Goal: Transaction & Acquisition: Subscribe to service/newsletter

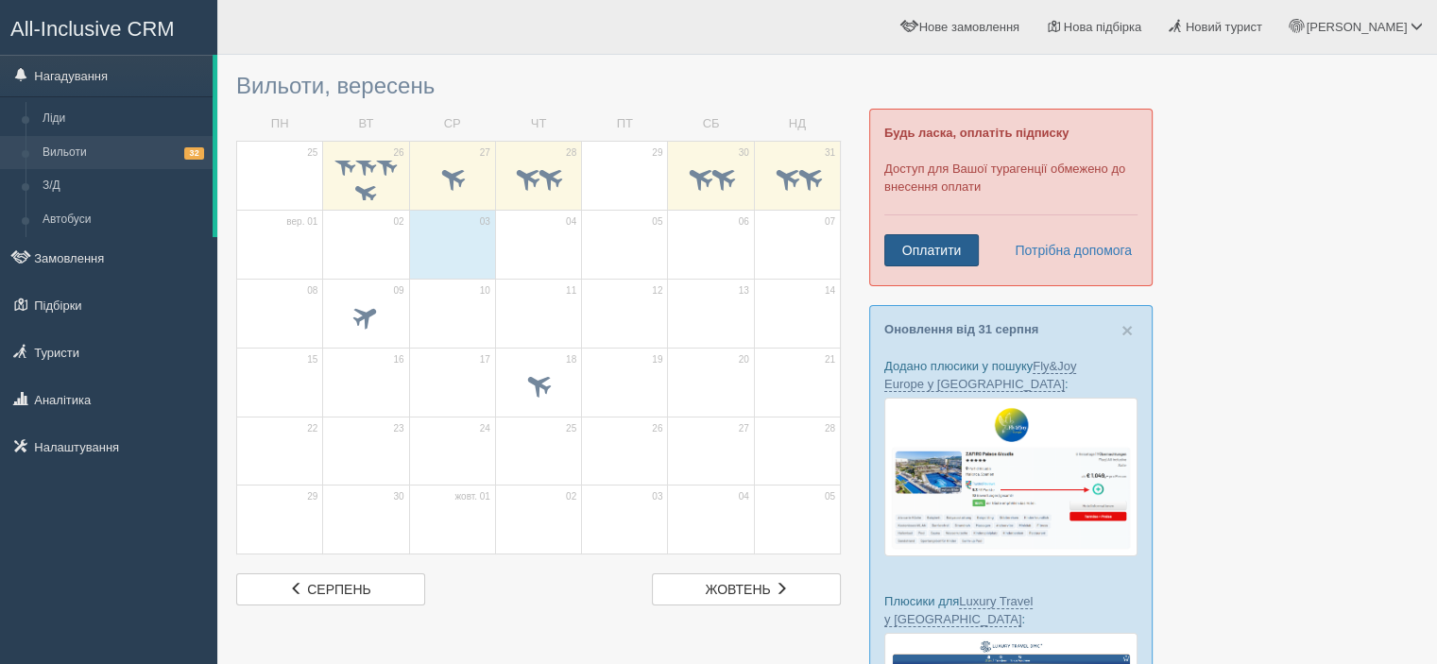
click at [926, 252] on link "Оплатити" at bounding box center [931, 250] width 94 height 32
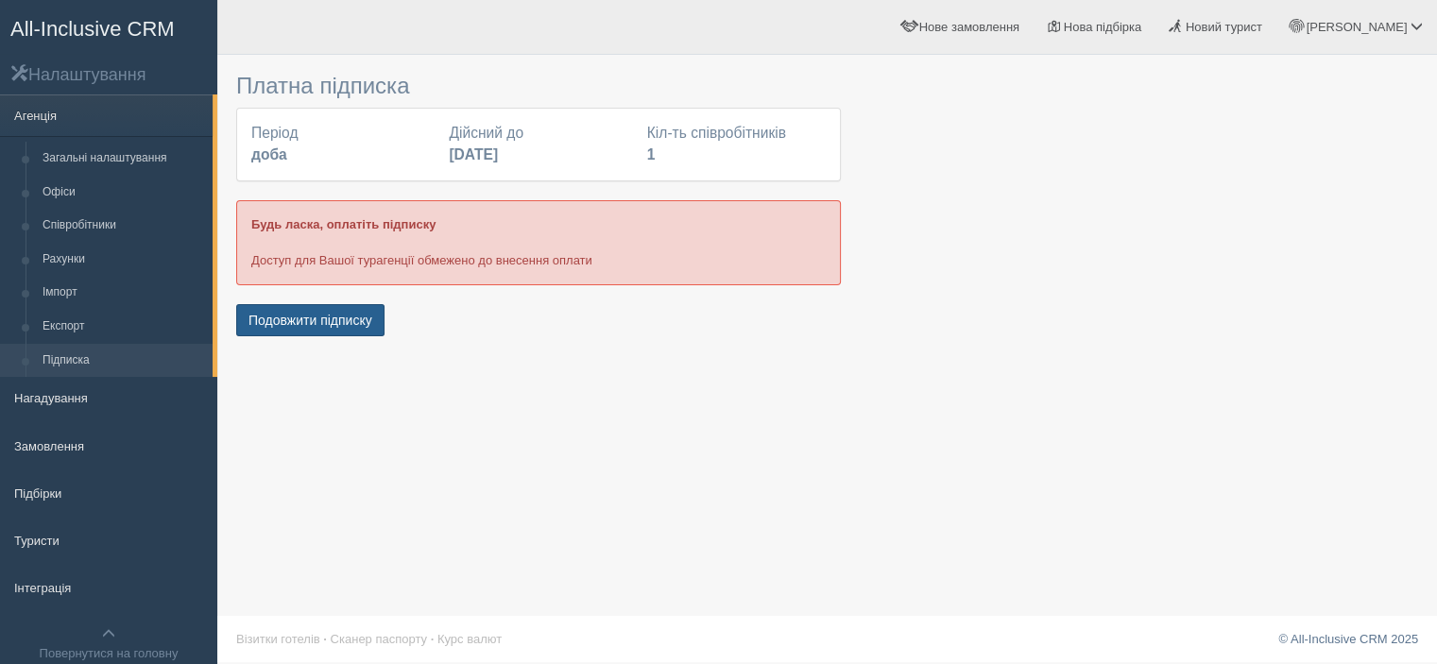
click at [332, 328] on button "Подовжити підписку" at bounding box center [310, 320] width 148 height 32
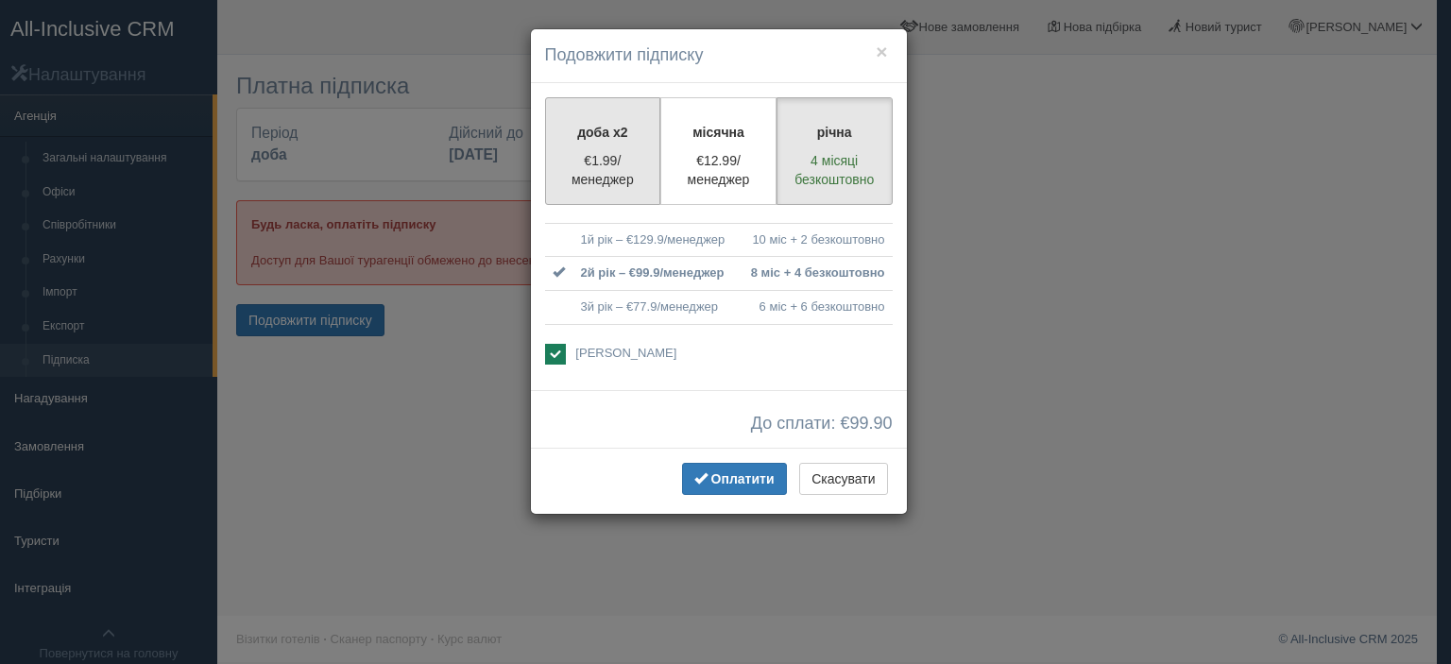
click at [605, 166] on p "€1.99/менеджер" at bounding box center [603, 170] width 92 height 38
radio input "true"
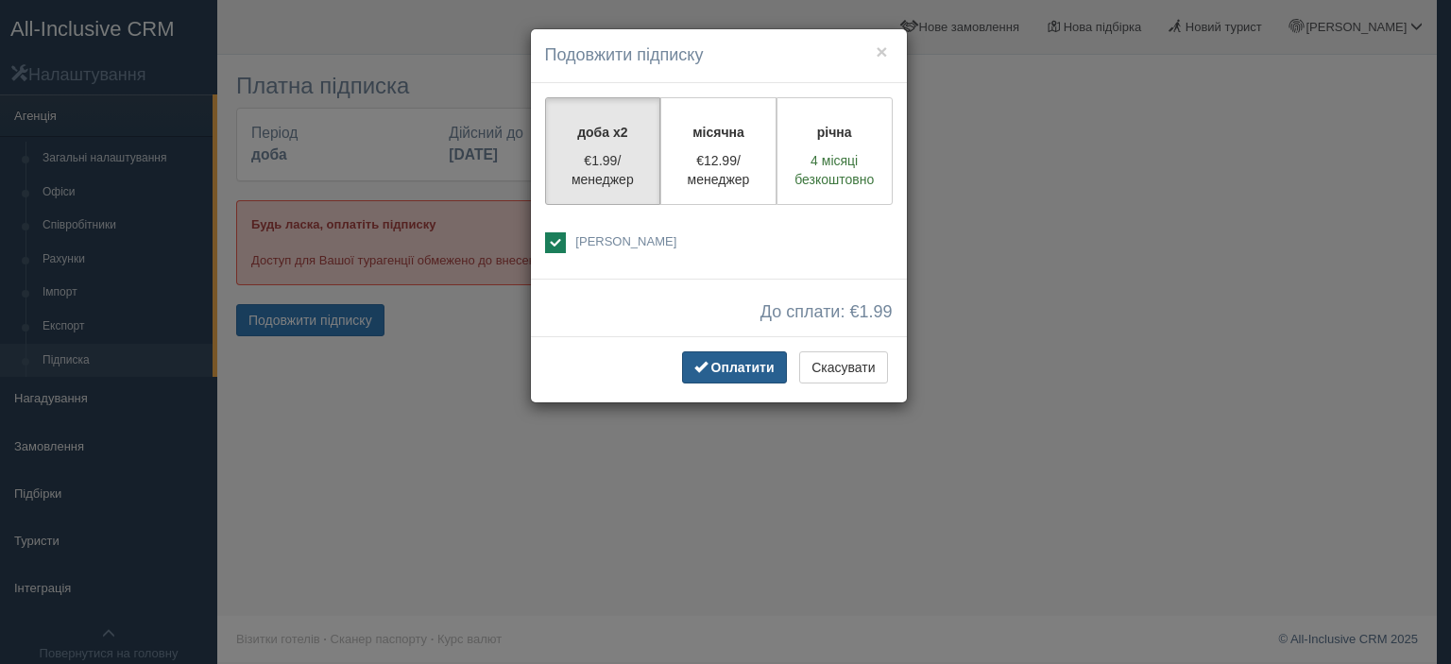
click at [732, 363] on span "Оплатити" at bounding box center [742, 367] width 63 height 15
